Goal: Task Accomplishment & Management: Manage account settings

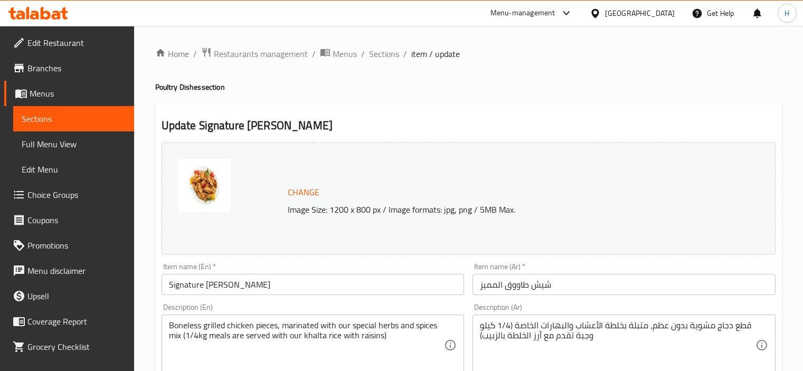
scroll to position [595, 0]
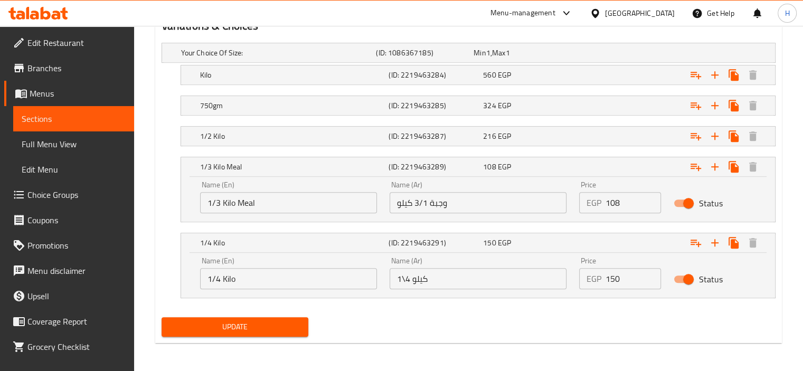
click at [44, 68] on span "Branches" at bounding box center [76, 68] width 98 height 13
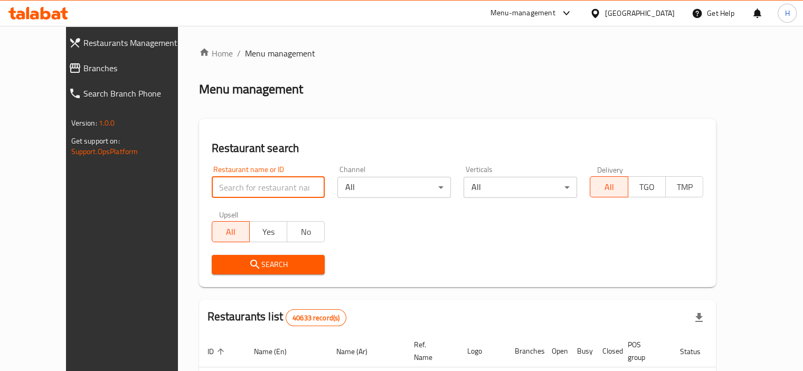
click at [230, 194] on input "search" at bounding box center [269, 187] width 114 height 21
paste input "745211"
type input "745211"
click at [281, 257] on button "Search" at bounding box center [269, 265] width 114 height 20
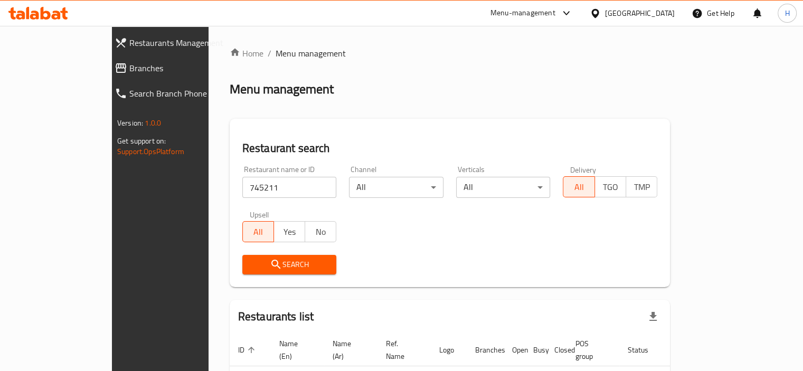
click at [129, 63] on span "Branches" at bounding box center [183, 68] width 108 height 13
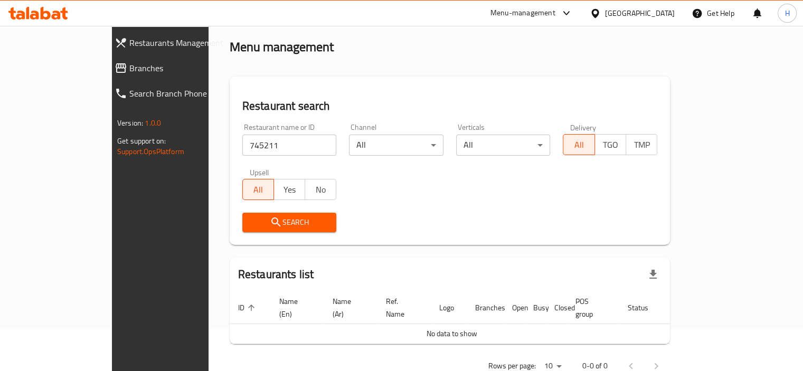
scroll to position [60, 0]
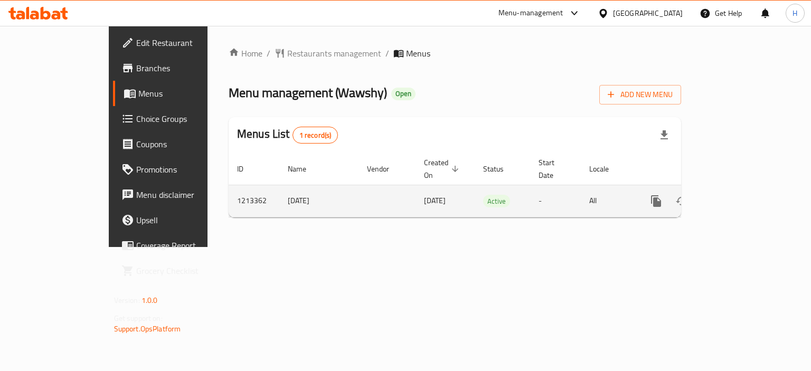
click at [739, 195] on icon "enhanced table" at bounding box center [732, 201] width 13 height 13
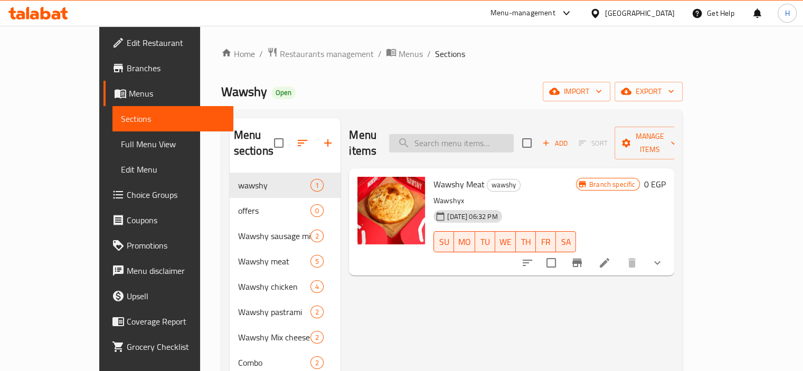
click at [508, 141] on input "search" at bounding box center [451, 143] width 125 height 18
paste input "Wawshy Meat"
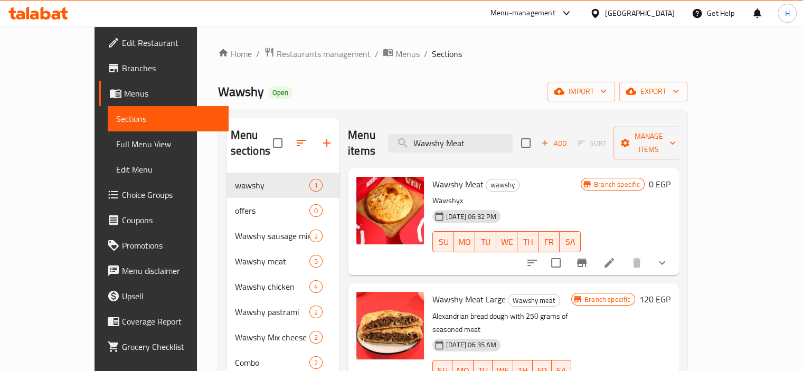
scroll to position [176, 0]
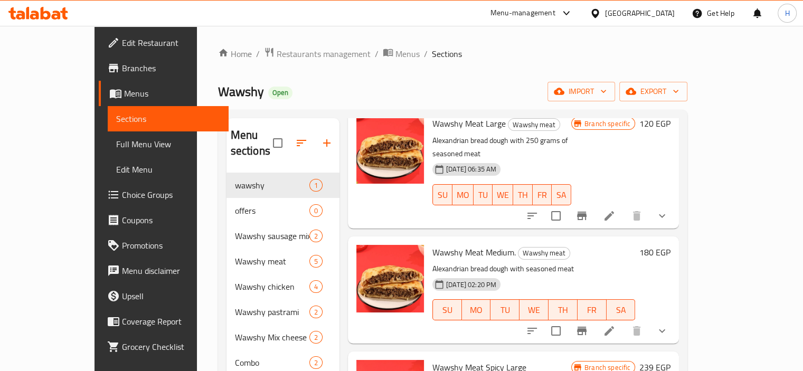
type input "Wawshy Meat"
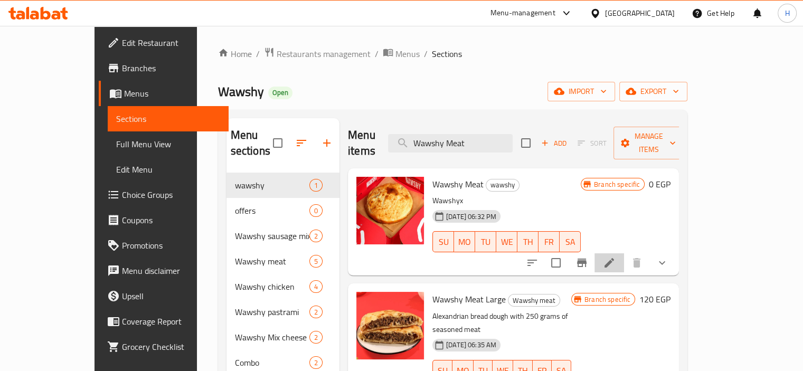
click at [624, 254] on li at bounding box center [610, 263] width 30 height 19
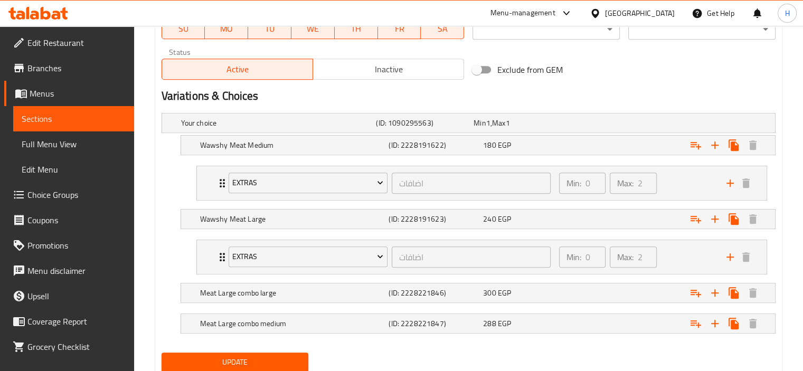
scroll to position [528, 0]
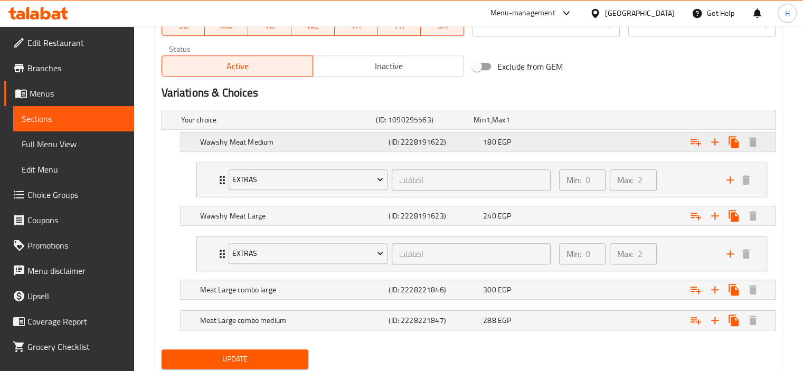
click at [233, 125] on h5 "Wawshy Meat Medium" at bounding box center [276, 120] width 191 height 11
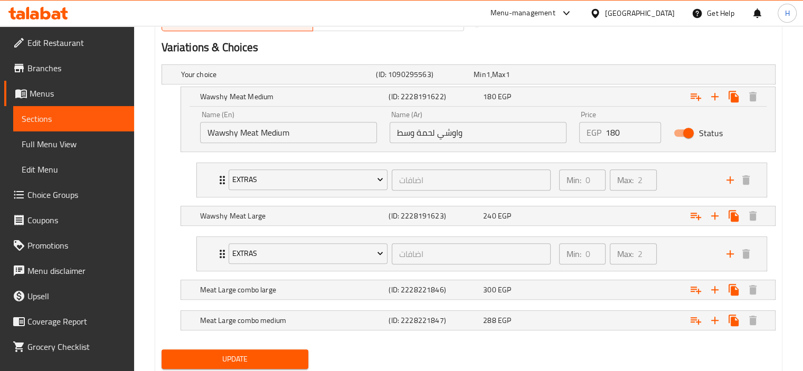
scroll to position [605, 0]
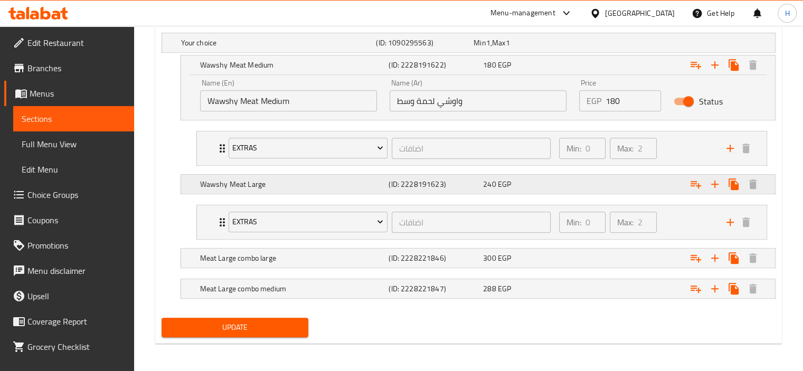
click at [285, 48] on h5 "Wawshy Meat Large" at bounding box center [276, 42] width 191 height 11
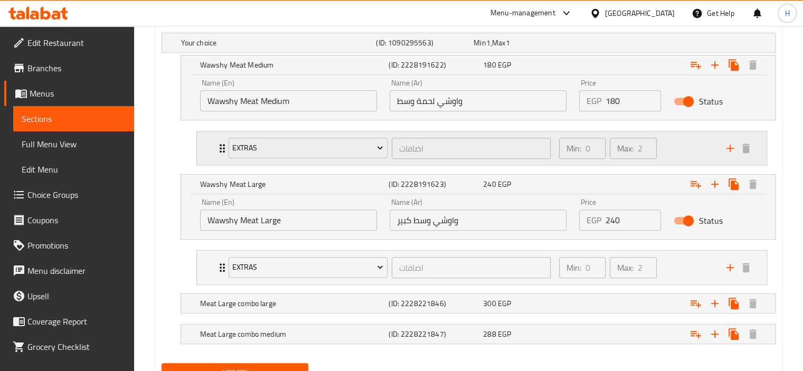
click at [224, 147] on div "Extras اضافات ​" at bounding box center [389, 149] width 335 height 34
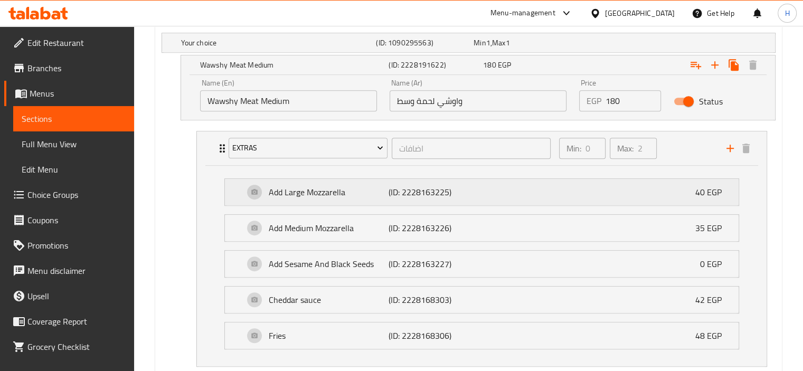
click at [379, 193] on p "Add Large Mozzarella" at bounding box center [329, 192] width 120 height 13
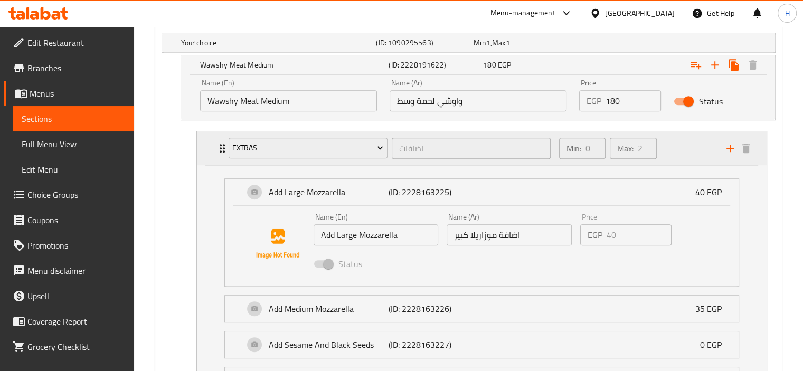
click at [218, 149] on icon "Expand" at bounding box center [222, 148] width 13 height 13
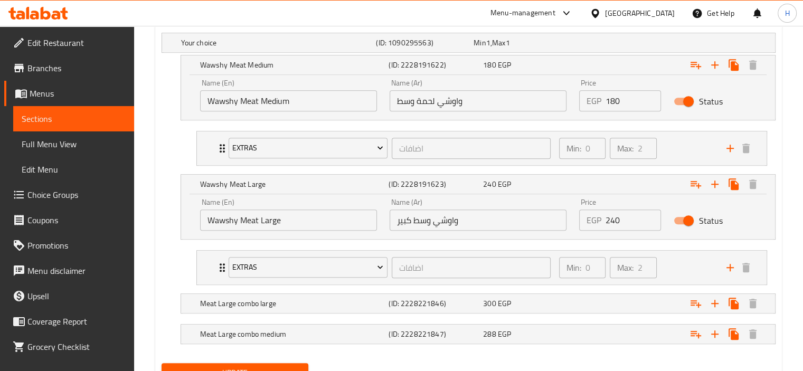
scroll to position [651, 0]
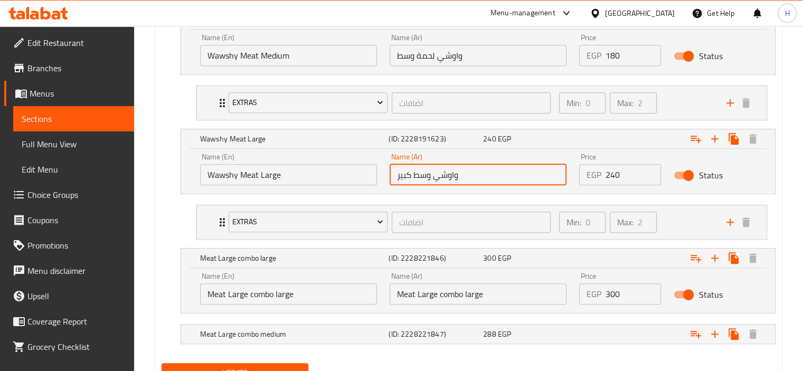
drag, startPoint x: 414, startPoint y: 174, endPoint x: 431, endPoint y: 174, distance: 16.9
click at [431, 174] on input "واوشي وسط كبير" at bounding box center [478, 174] width 177 height 21
type input "واوشي كبير"
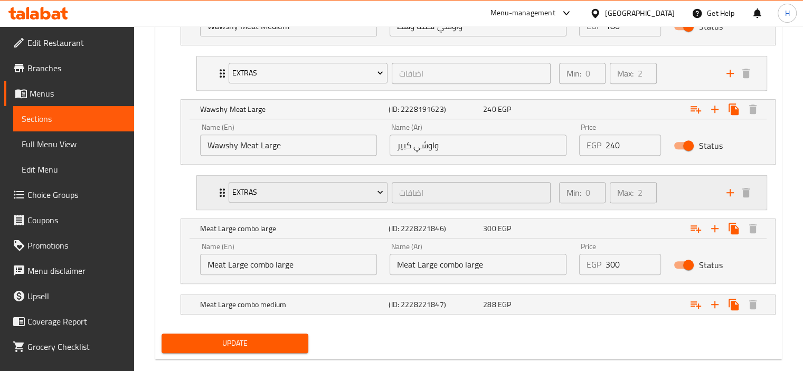
scroll to position [696, 0]
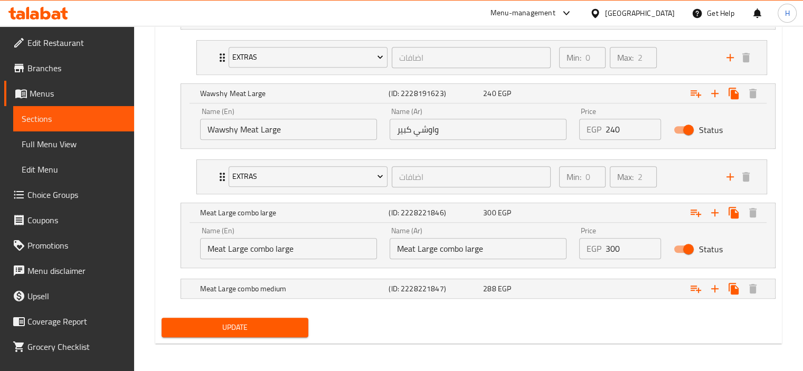
click at [460, 250] on input "Meat Large combo large" at bounding box center [478, 248] width 177 height 21
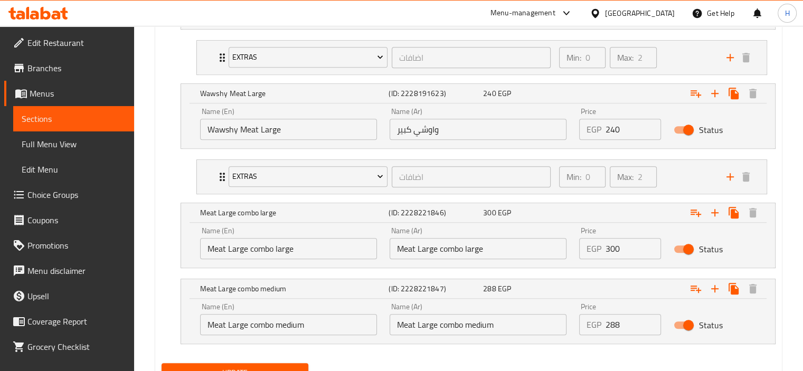
scroll to position [742, 0]
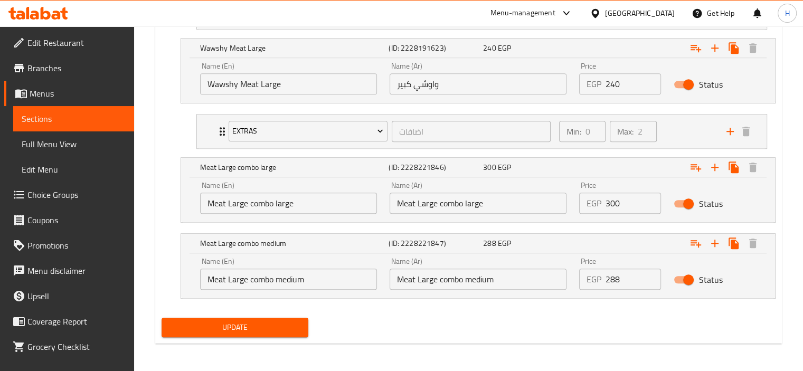
click at [435, 201] on input "Meat Large combo large" at bounding box center [478, 203] width 177 height 21
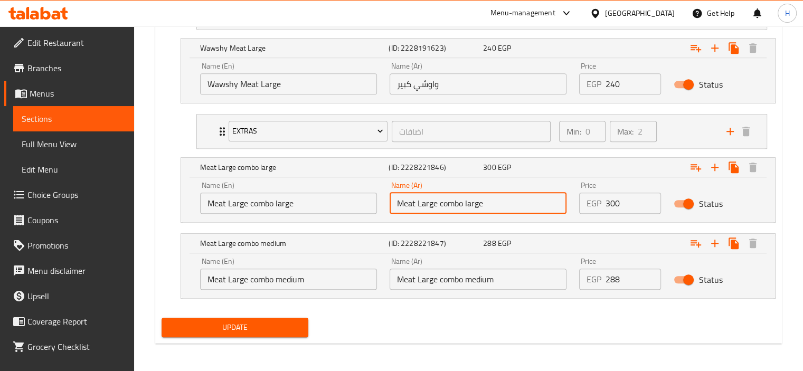
click at [435, 201] on input "Meat Large combo large" at bounding box center [478, 203] width 177 height 21
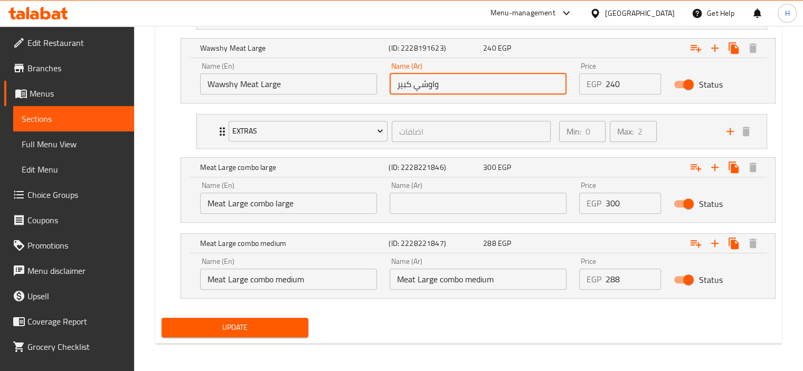
drag, startPoint x: 447, startPoint y: 81, endPoint x: 382, endPoint y: 87, distance: 64.7
click at [383, 87] on div "Name (Ar) واوشي كبير Name (Ar)" at bounding box center [478, 78] width 190 height 45
click at [451, 195] on input "text" at bounding box center [478, 203] width 177 height 21
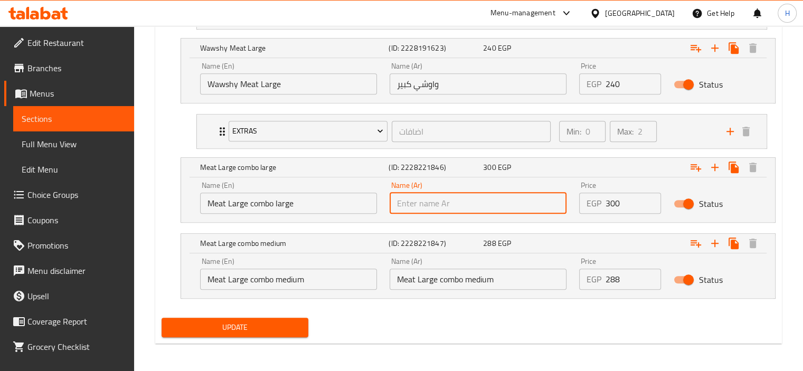
paste input "واوشي كبير"
type input "و"
type input "g"
paste input "لحم كبير كومبو كبير"
type input "لحم كبير كومبو كبير"
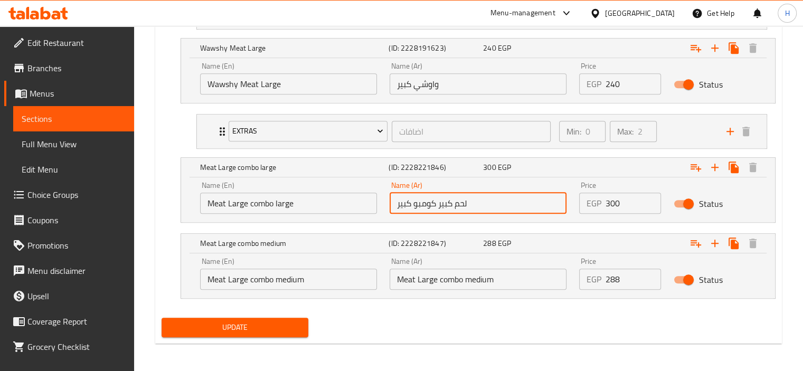
click at [464, 275] on input "Meat Large combo medium" at bounding box center [478, 279] width 177 height 21
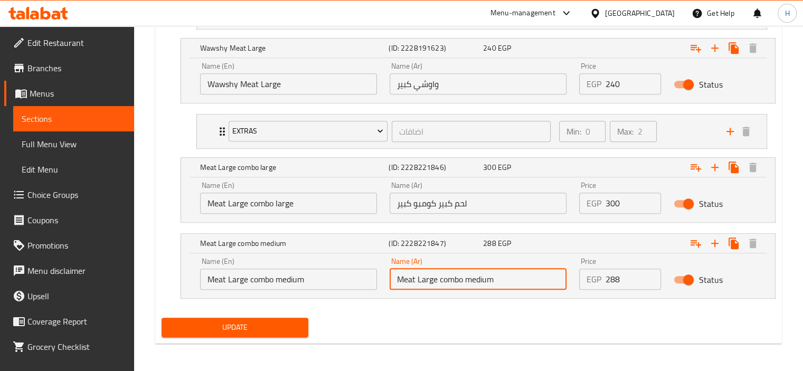
click at [464, 275] on input "Meat Large combo medium" at bounding box center [478, 279] width 177 height 21
paste input "لحم كبير متوسط الحجم"
drag, startPoint x: 418, startPoint y: 278, endPoint x: 446, endPoint y: 282, distance: 28.2
click at [446, 282] on input "لحم كبير متوسط الحجم" at bounding box center [478, 279] width 177 height 21
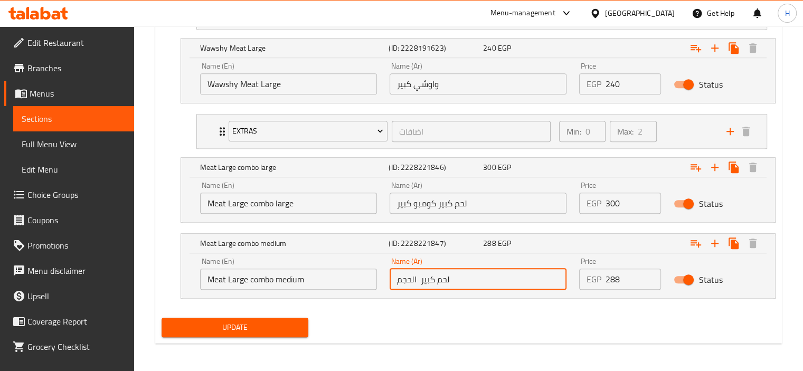
drag, startPoint x: 419, startPoint y: 278, endPoint x: 387, endPoint y: 281, distance: 32.3
click at [387, 281] on div "Name (Ar) لحم كبير الحجم Name (Ar)" at bounding box center [478, 273] width 190 height 45
type input "لحم كبير كومبو ميديم"
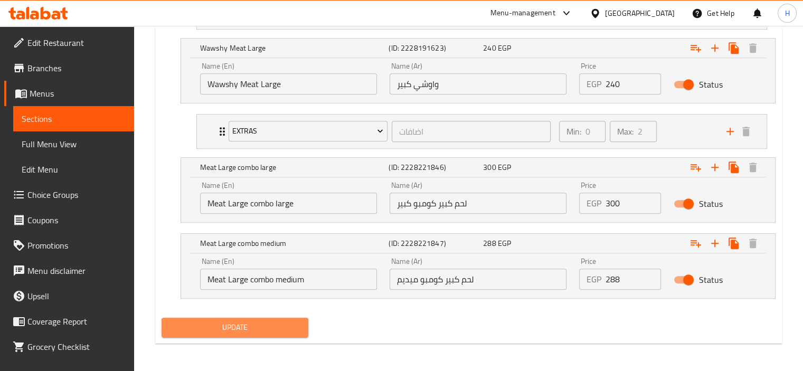
click at [270, 331] on span "Update" at bounding box center [235, 327] width 130 height 13
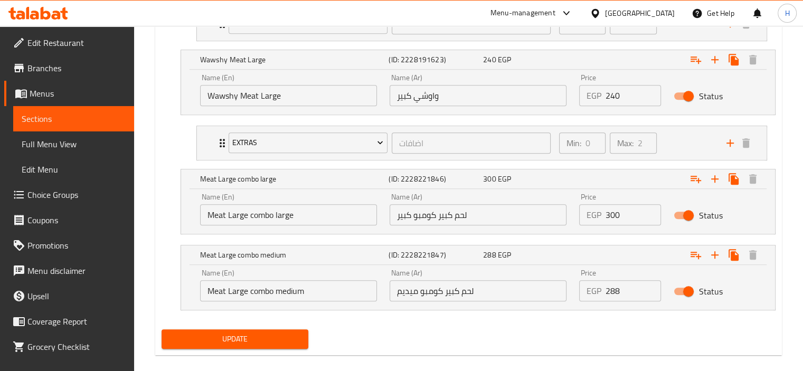
scroll to position [141, 0]
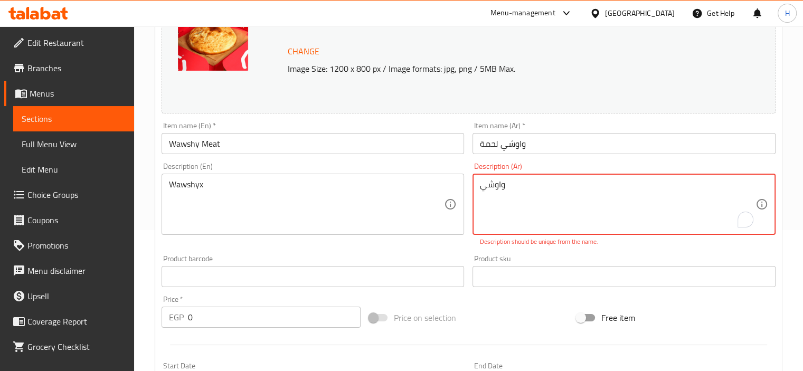
click at [532, 187] on textarea "واوشي" at bounding box center [618, 205] width 276 height 50
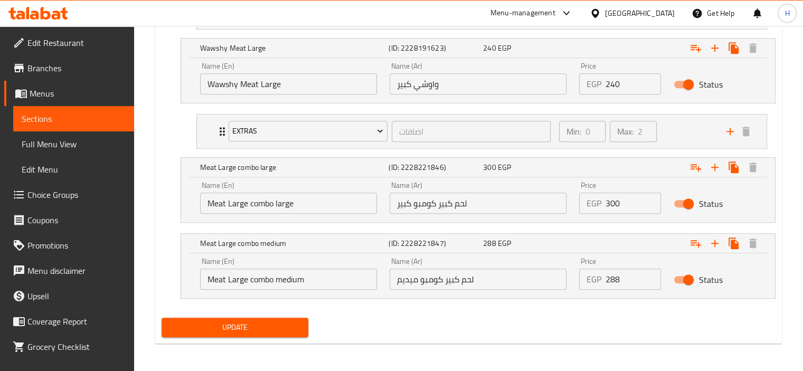
click at [210, 332] on button "Update" at bounding box center [235, 328] width 147 height 20
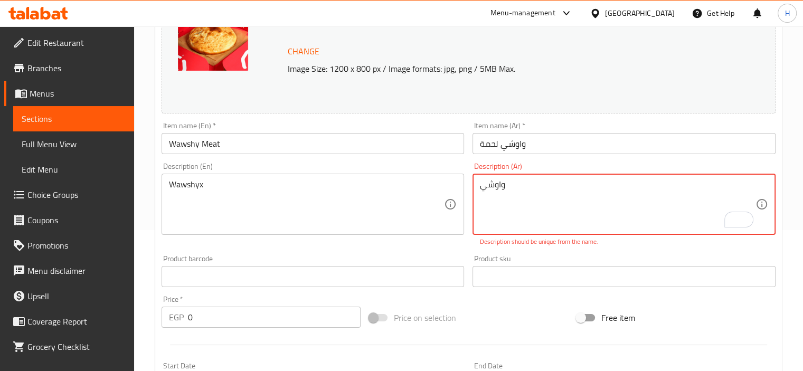
click at [496, 184] on textarea "واوشي" at bounding box center [618, 205] width 276 height 50
type textarea "و"
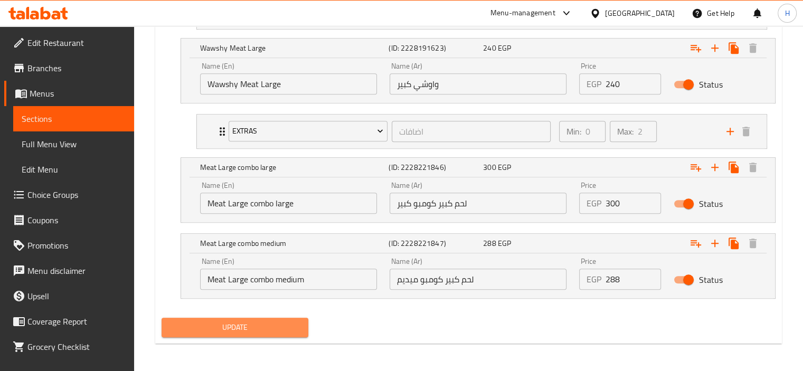
click at [247, 325] on span "Update" at bounding box center [235, 327] width 130 height 13
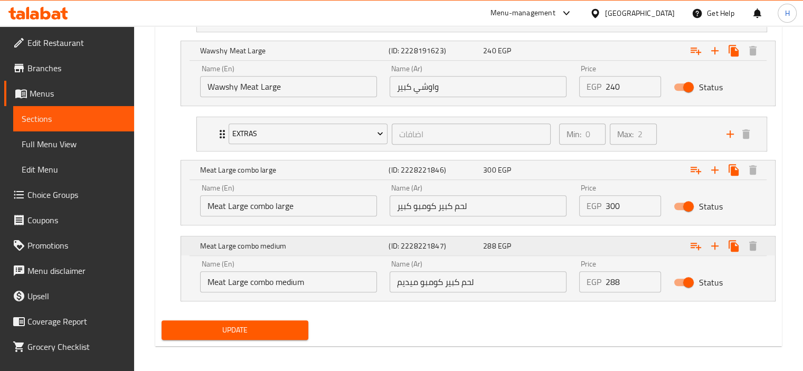
scroll to position [742, 0]
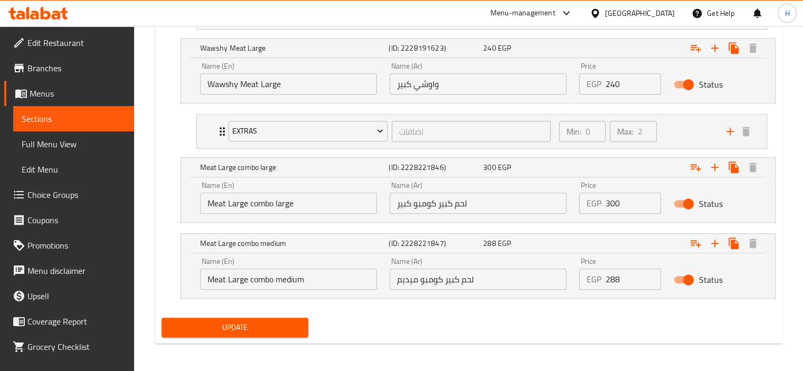
type textarea "واوشي اكس"
click at [227, 328] on span "Update" at bounding box center [235, 327] width 130 height 13
click at [601, 18] on icon at bounding box center [595, 13] width 11 height 11
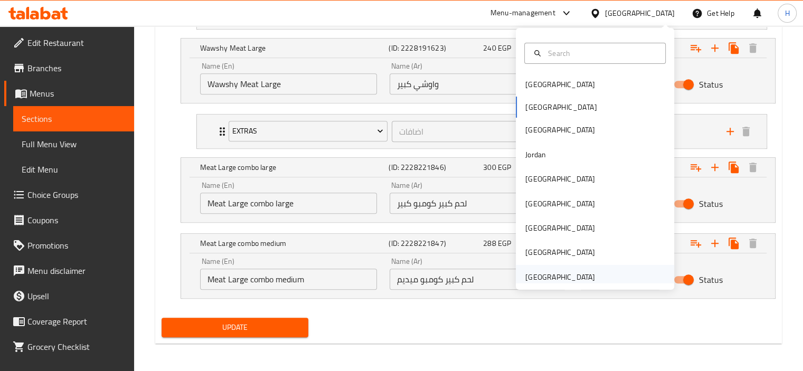
click at [541, 271] on div "[GEOGRAPHIC_DATA]" at bounding box center [560, 277] width 70 height 12
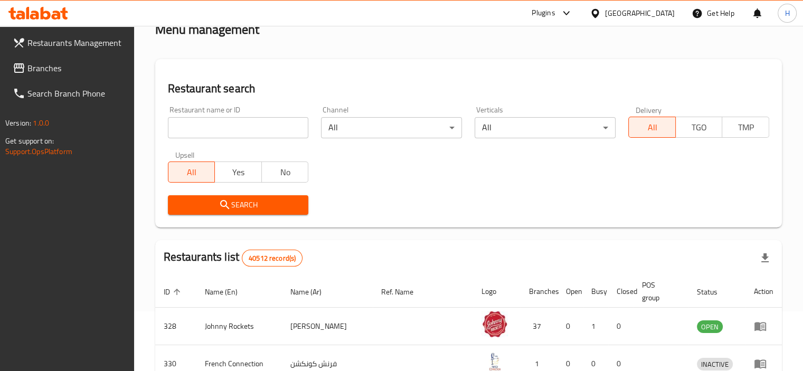
scroll to position [424, 0]
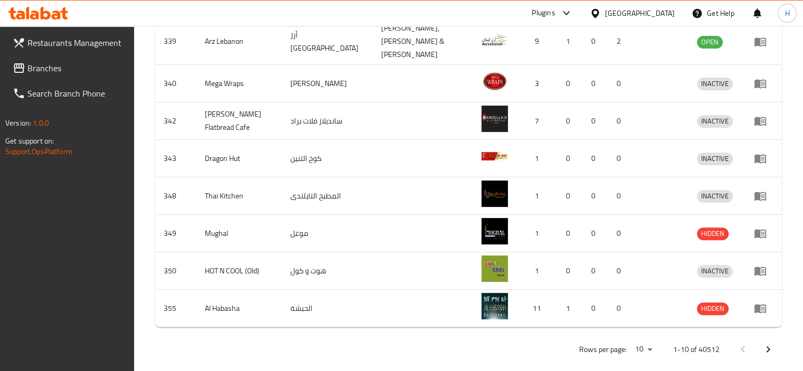
click at [55, 67] on span "Branches" at bounding box center [76, 68] width 98 height 13
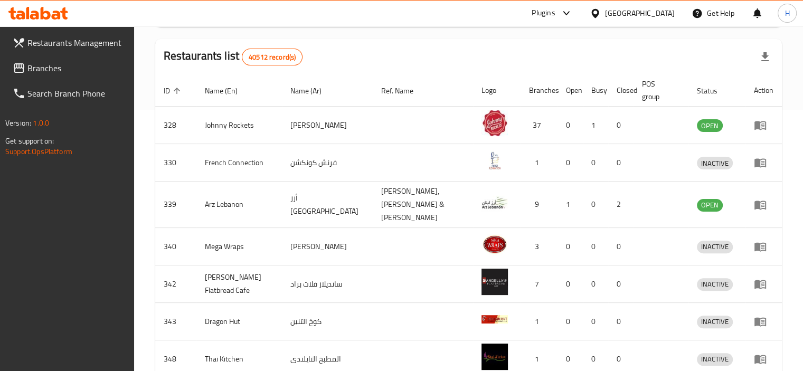
scroll to position [0, 0]
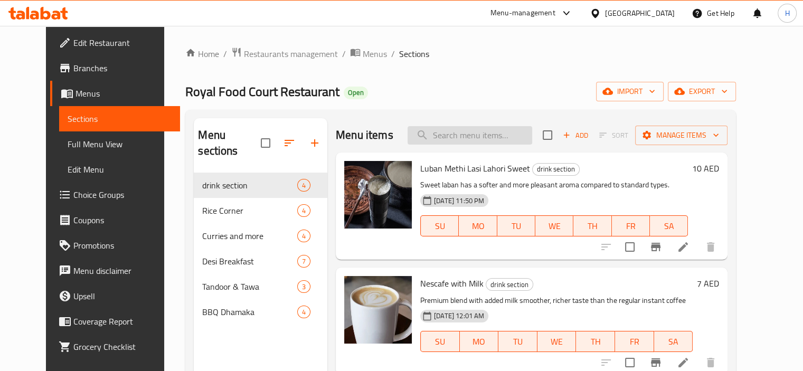
click at [478, 142] on input "search" at bounding box center [470, 135] width 125 height 18
paste input "Mutton Paya"
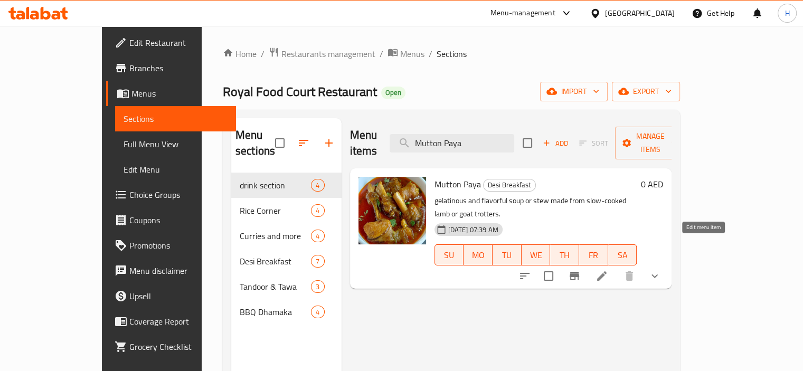
type input "Mutton Paya"
click at [608, 270] on icon at bounding box center [602, 276] width 13 height 13
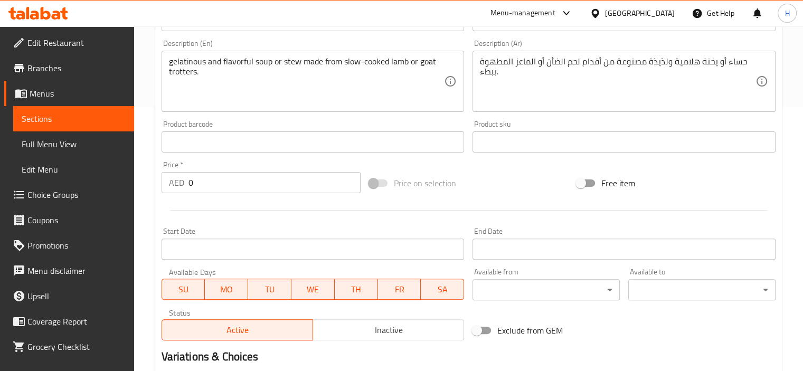
scroll to position [413, 0]
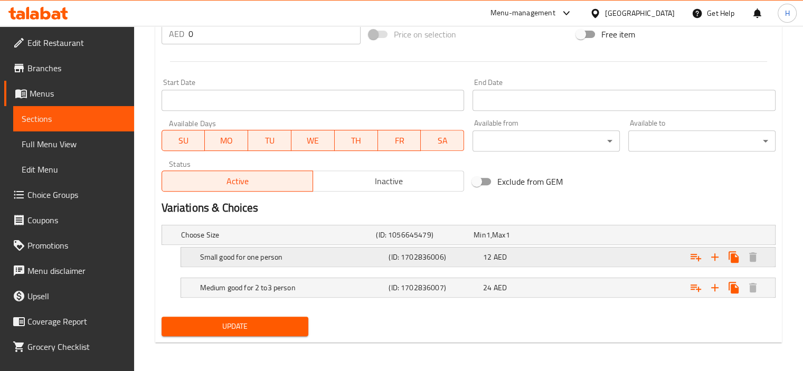
click at [323, 240] on h5 "Small good for one person" at bounding box center [276, 235] width 191 height 11
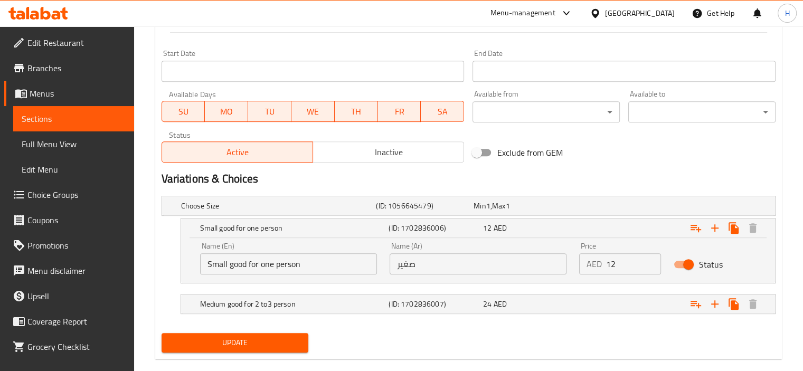
scroll to position [458, 0]
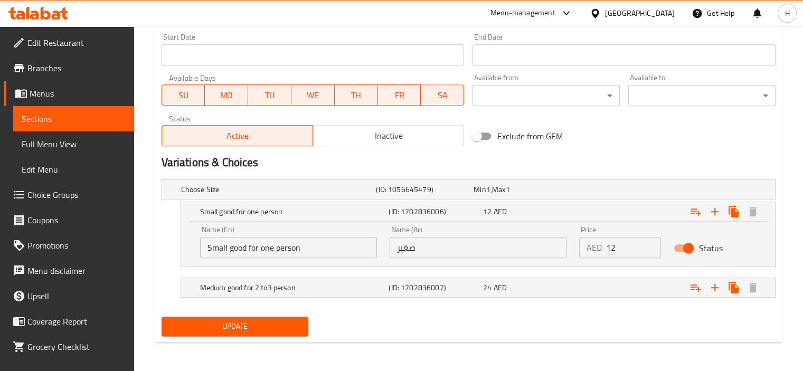
click at [310, 250] on input "Small good for one person" at bounding box center [288, 247] width 177 height 21
click at [311, 249] on input "Small good for one person" at bounding box center [288, 247] width 177 height 21
click at [313, 195] on h5 "Medium good for 2 to3 person" at bounding box center [276, 189] width 191 height 11
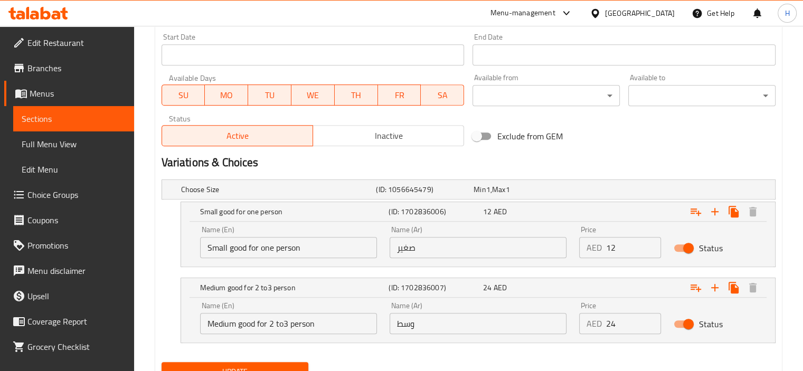
click at [455, 252] on input "صغير" at bounding box center [478, 247] width 177 height 21
paste input "جيد لشخص واحد"
type input "صغير جيد لشخص واحد"
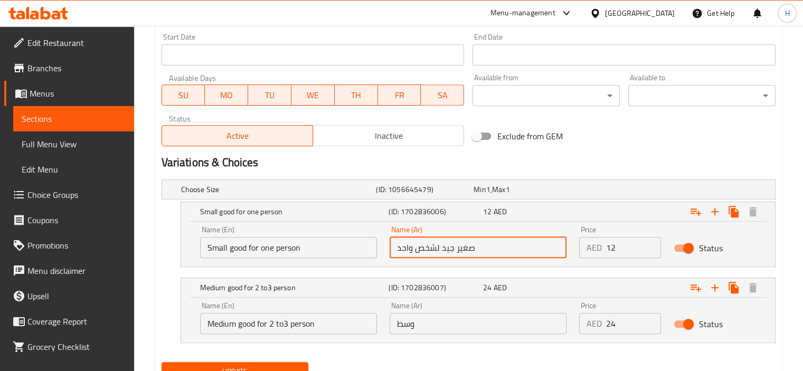
click at [320, 322] on input "Medium good for 2 to3 person" at bounding box center [288, 323] width 177 height 21
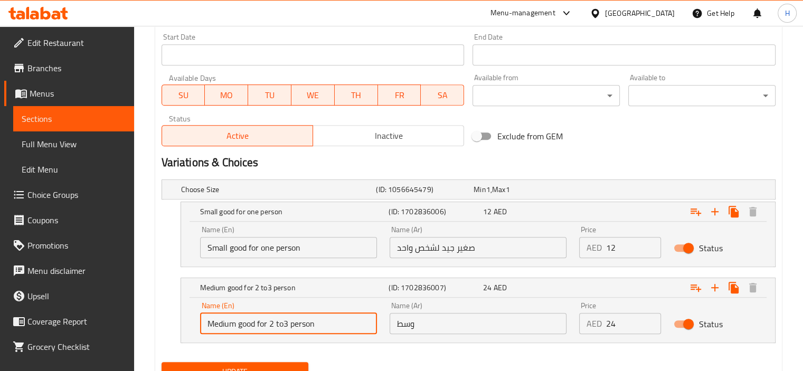
click at [320, 322] on input "Medium good for 2 to3 person" at bounding box center [288, 323] width 177 height 21
click at [484, 318] on input "وسط" at bounding box center [478, 323] width 177 height 21
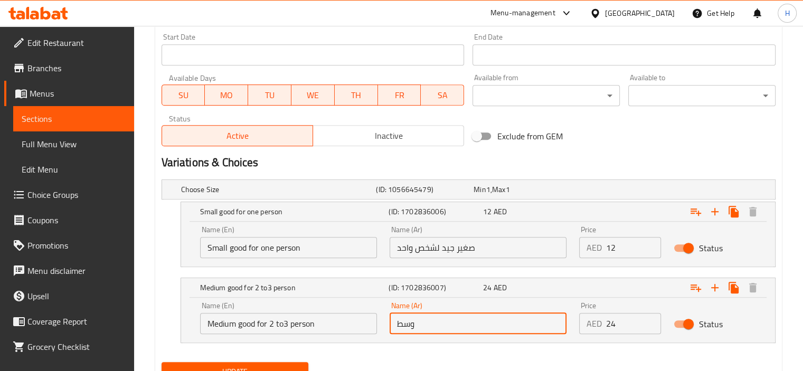
click at [484, 318] on input "وسط" at bounding box center [478, 323] width 177 height 21
paste input "توسط جيد لشخصين إلى ثلاثة أشخاص"
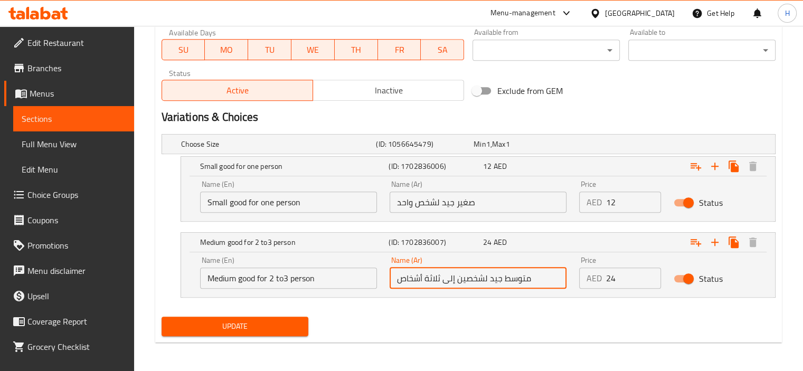
type input "متوسط جيد لشخصين إلى ثلاثة أشخاص"
click at [248, 329] on span "Update" at bounding box center [235, 326] width 130 height 13
